Goal: Information Seeking & Learning: Learn about a topic

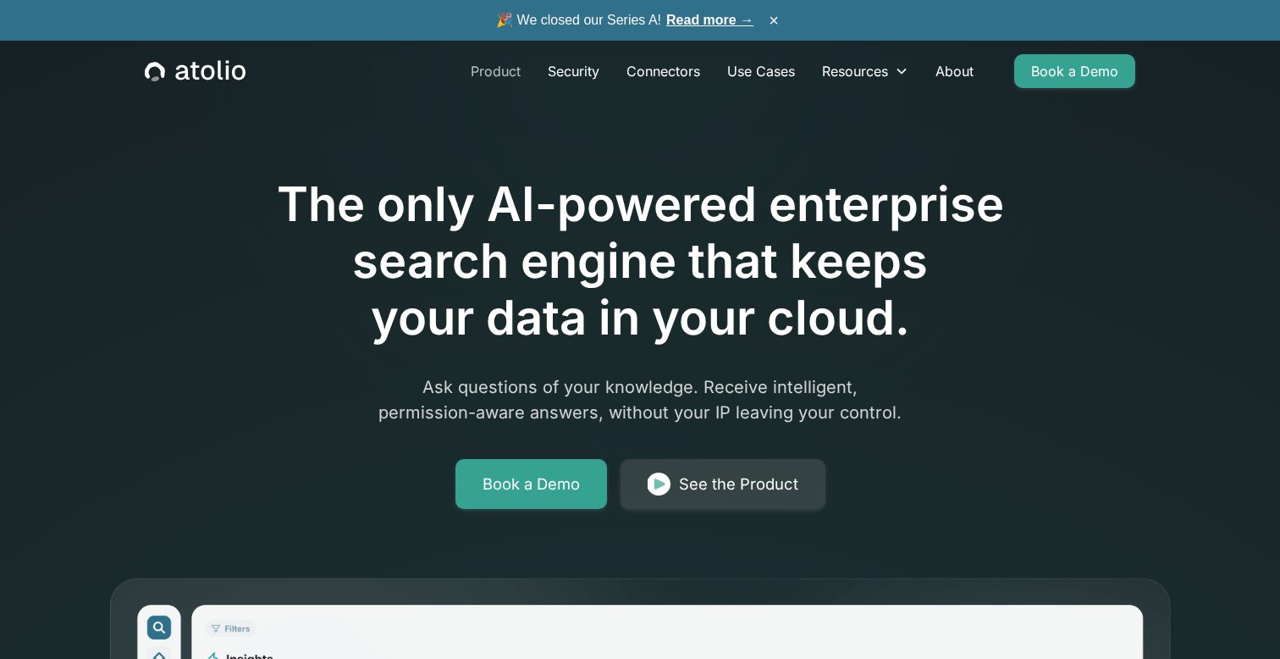
click at [511, 75] on link "Product" at bounding box center [495, 71] width 77 height 34
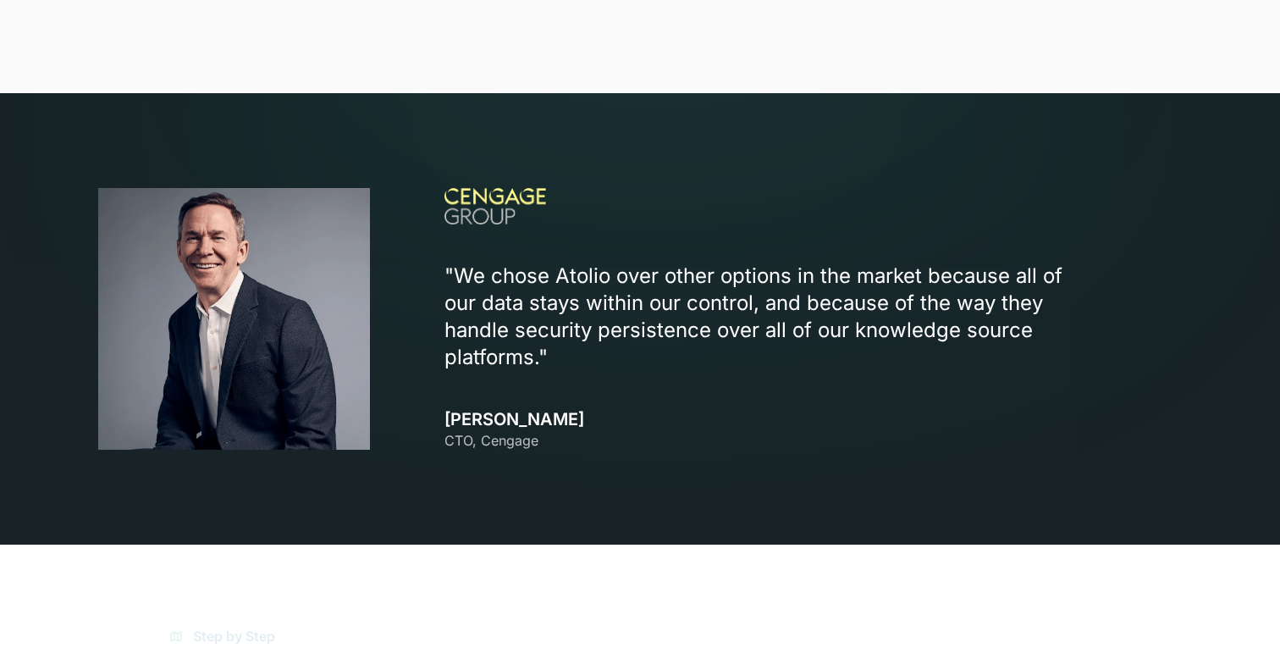
scroll to position [1672, 0]
